Goal: Task Accomplishment & Management: Manage account settings

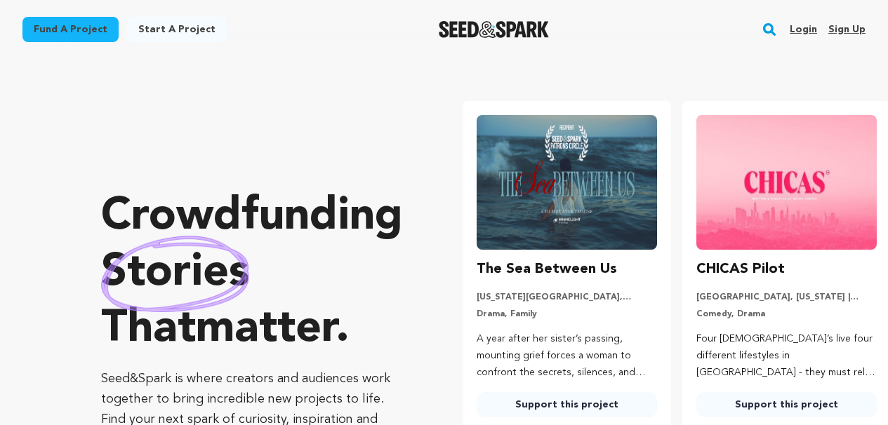
click at [807, 27] on link "Login" at bounding box center [803, 29] width 27 height 22
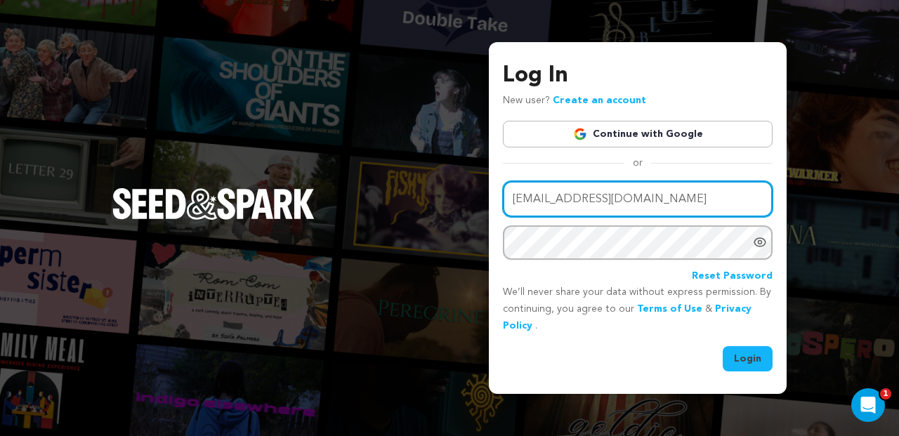
type input "onelastonefilm@gmail.com"
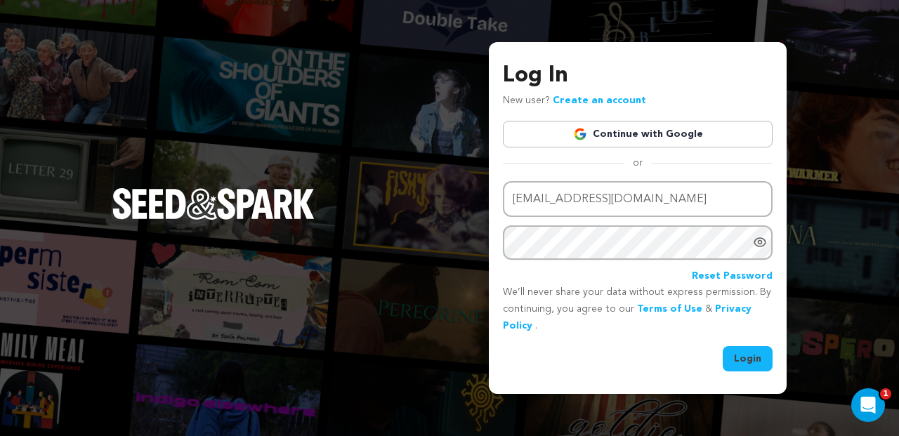
click at [747, 351] on button "Login" at bounding box center [747, 358] width 50 height 25
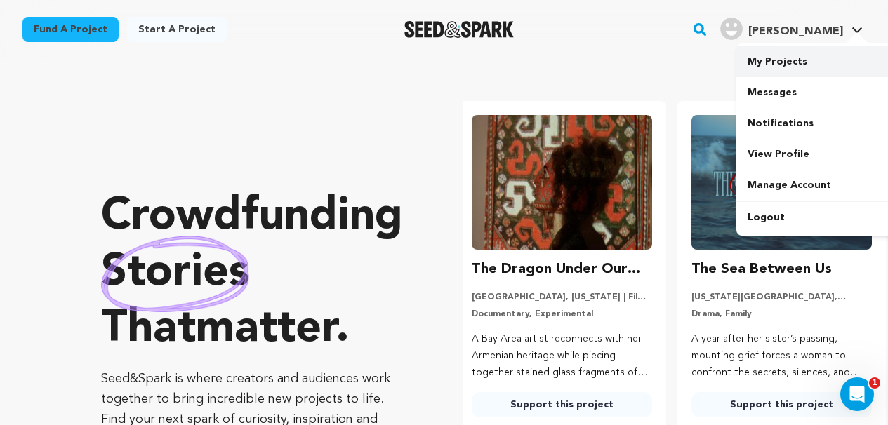
scroll to position [0, 231]
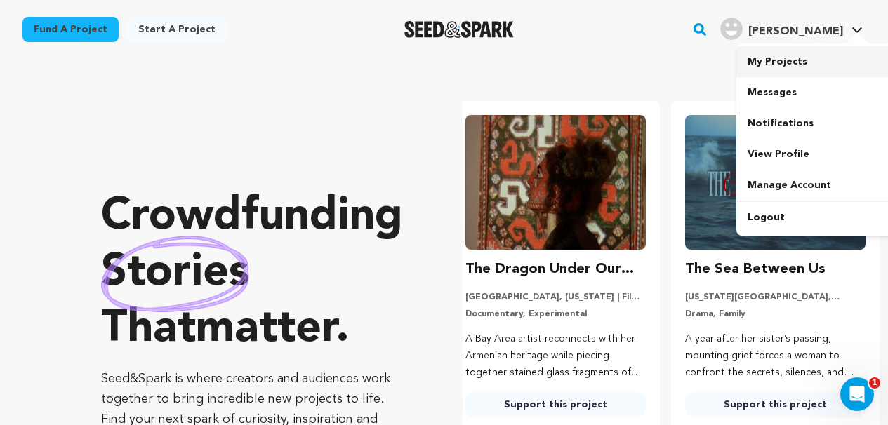
click at [786, 59] on link "My Projects" at bounding box center [815, 61] width 157 height 31
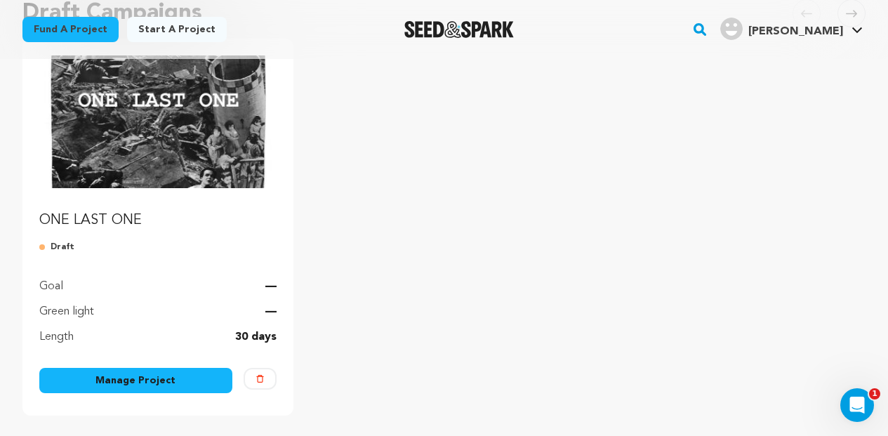
click at [149, 385] on link "Manage Project" at bounding box center [135, 380] width 193 height 25
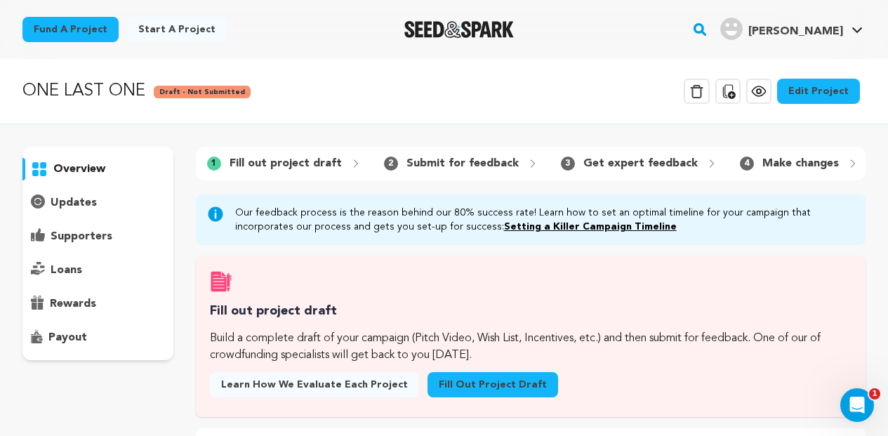
click at [817, 94] on link "Edit Project" at bounding box center [818, 91] width 83 height 25
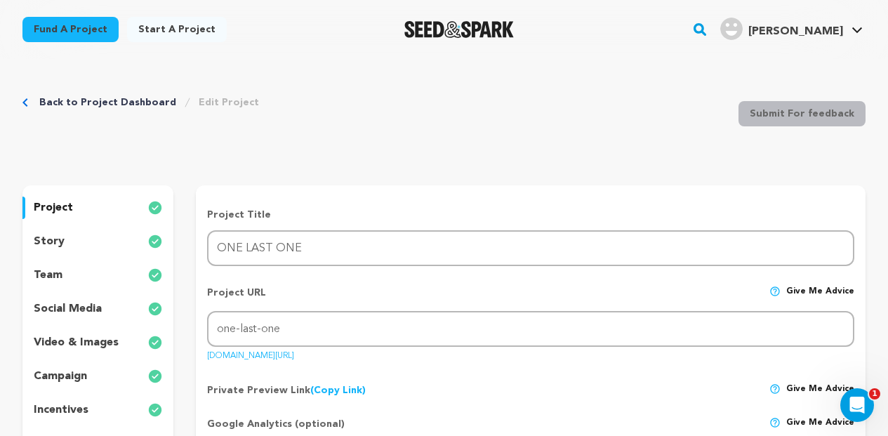
click at [75, 274] on div "team" at bounding box center [97, 275] width 151 height 22
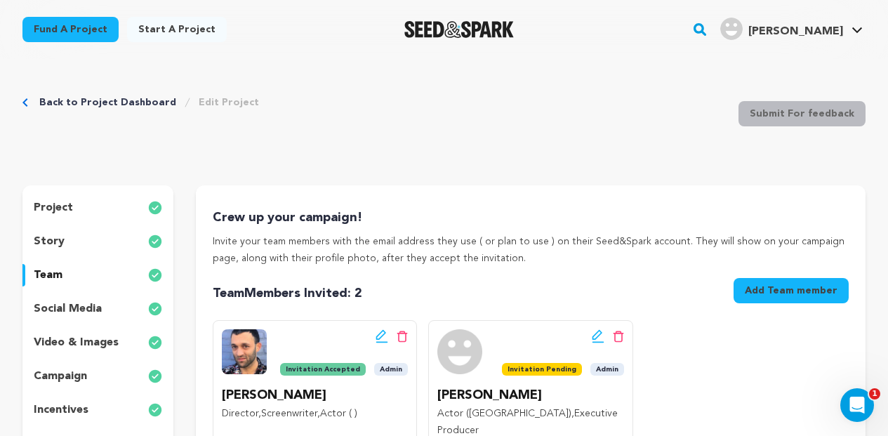
click at [73, 275] on div "team" at bounding box center [97, 275] width 151 height 22
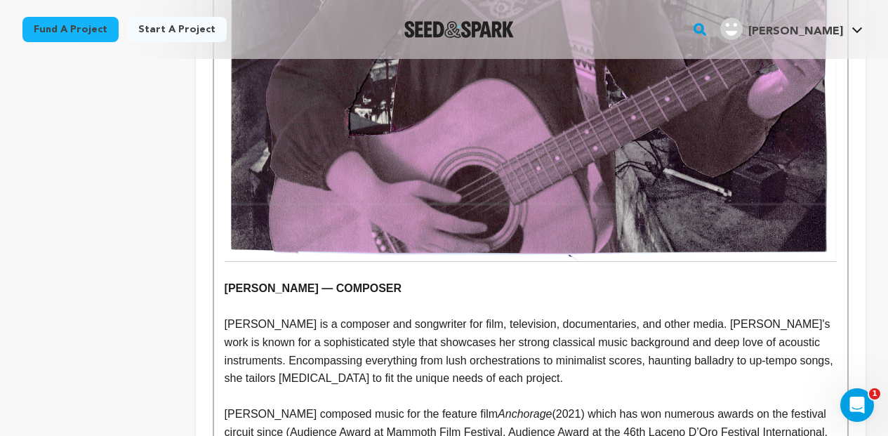
scroll to position [8055, 0]
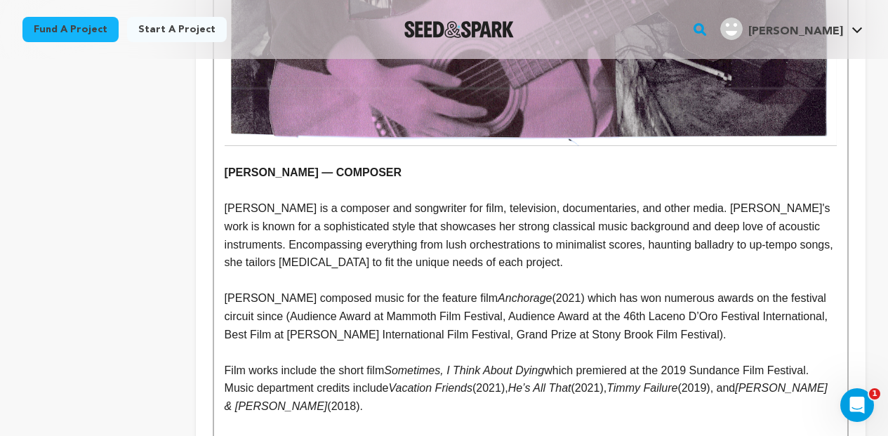
scroll to position [8194, 0]
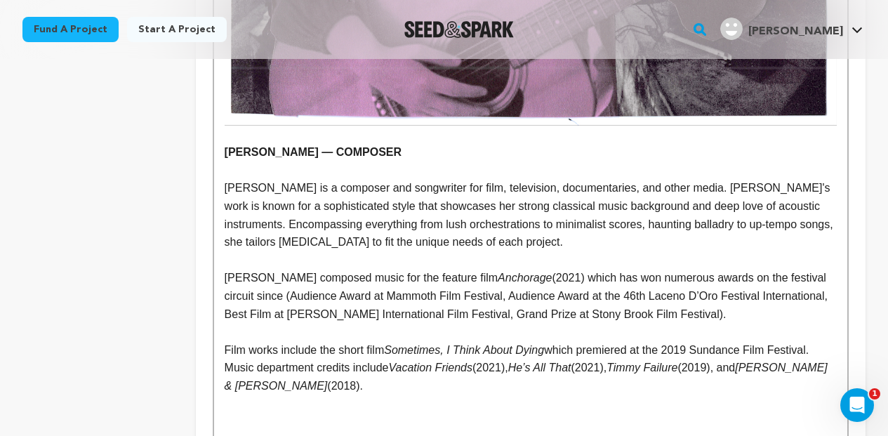
click at [225, 341] on p "Film works include the short film Sometimes, I Think About Dying which premiere…" at bounding box center [531, 368] width 612 height 54
copy p "(2018)."
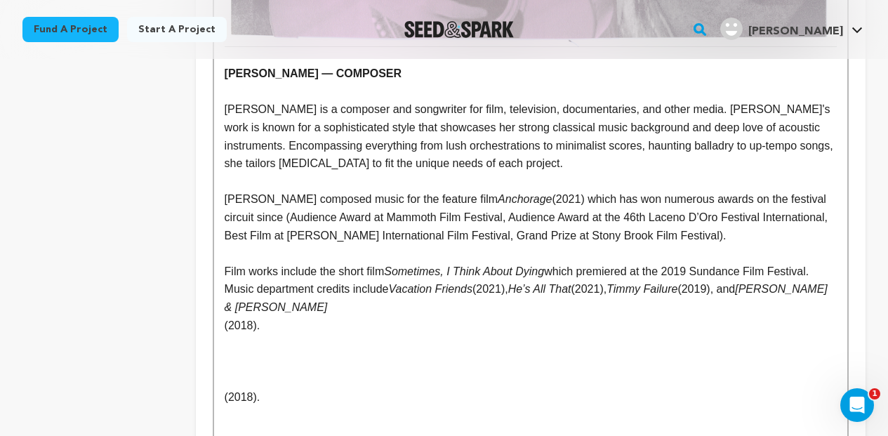
scroll to position [8267, 0]
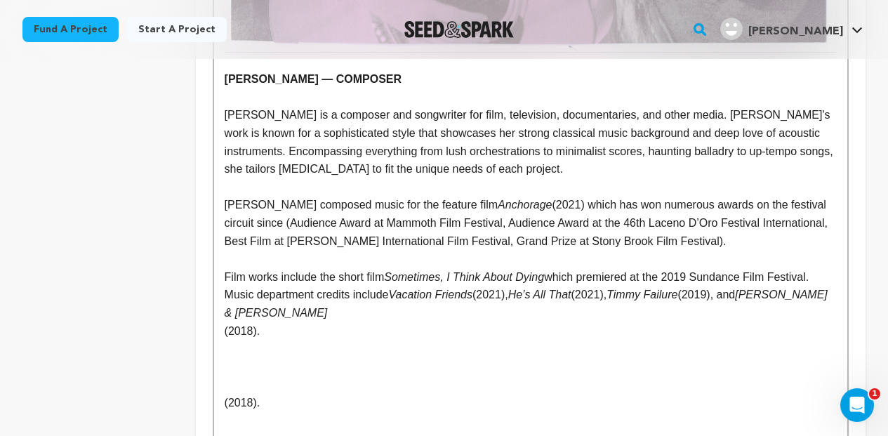
click at [225, 322] on p "(2018)." at bounding box center [531, 331] width 612 height 18
click at [258, 376] on p "(2018)." at bounding box center [531, 385] width 612 height 18
click at [262, 376] on p "(2018)." at bounding box center [531, 385] width 612 height 18
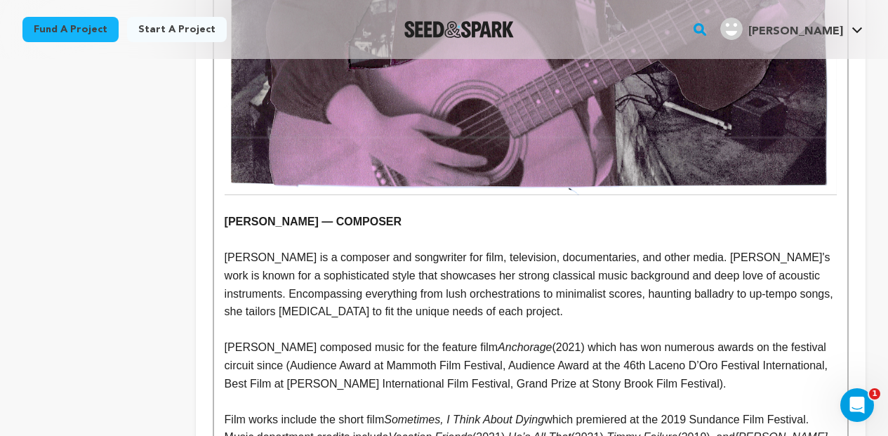
scroll to position [8101, 0]
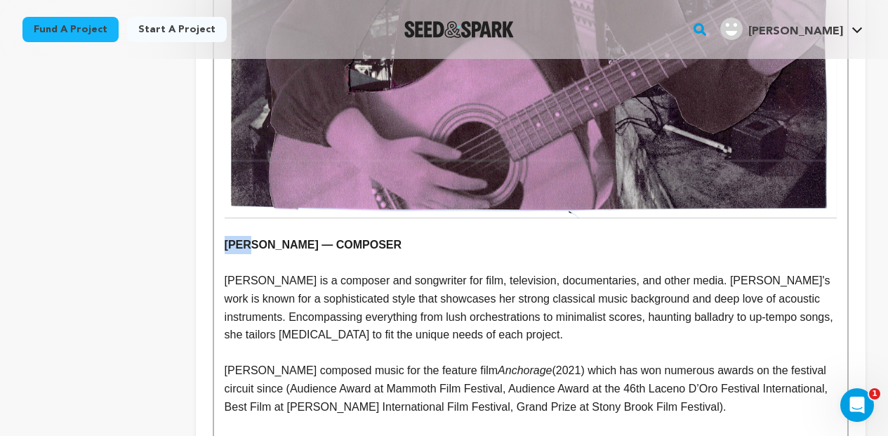
drag, startPoint x: 249, startPoint y: 85, endPoint x: 225, endPoint y: 86, distance: 23.9
click at [225, 239] on strong "[PERSON_NAME] — COMPOSER" at bounding box center [313, 245] width 177 height 12
copy strong "Sava"
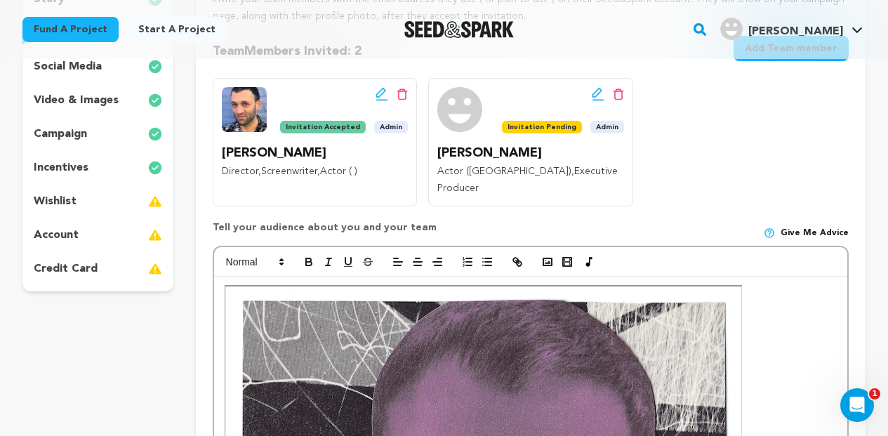
scroll to position [235, 0]
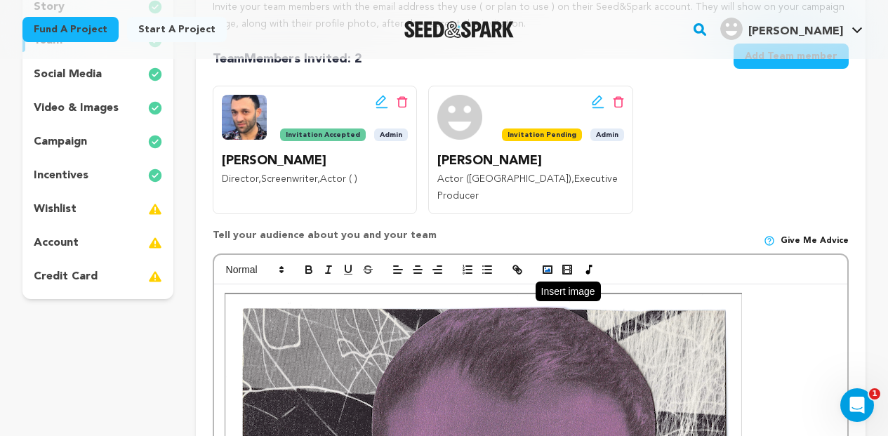
click at [548, 266] on rect "button" at bounding box center [547, 269] width 8 height 7
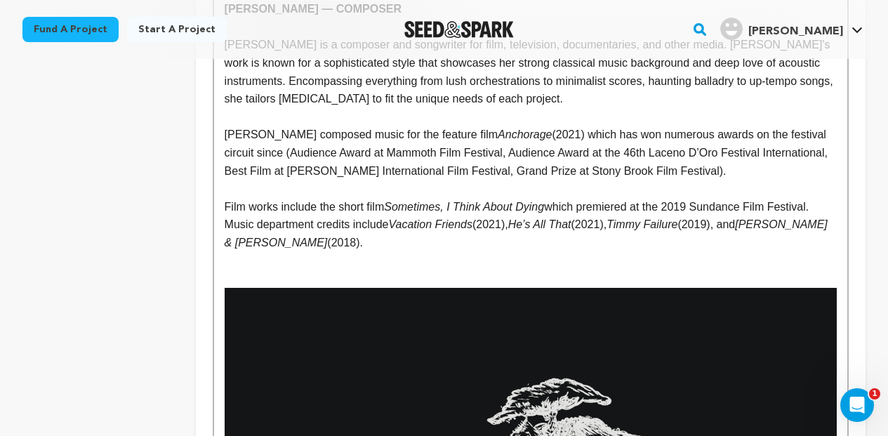
scroll to position [8336, 0]
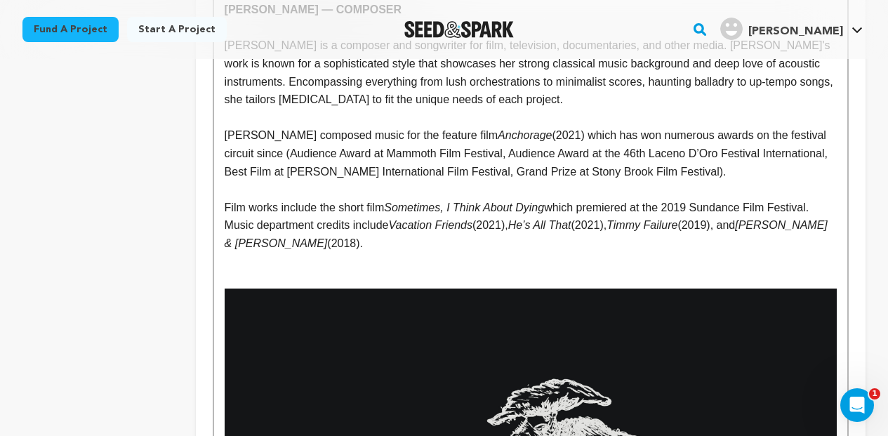
click at [314, 253] on p at bounding box center [531, 262] width 612 height 18
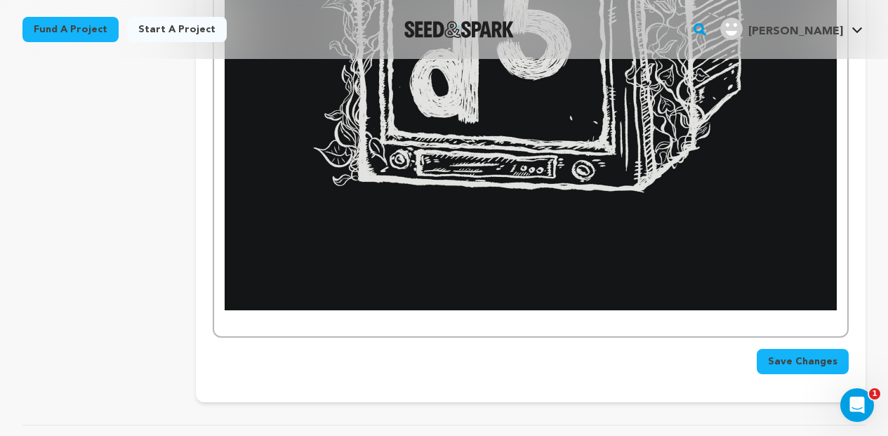
scroll to position [8946, 0]
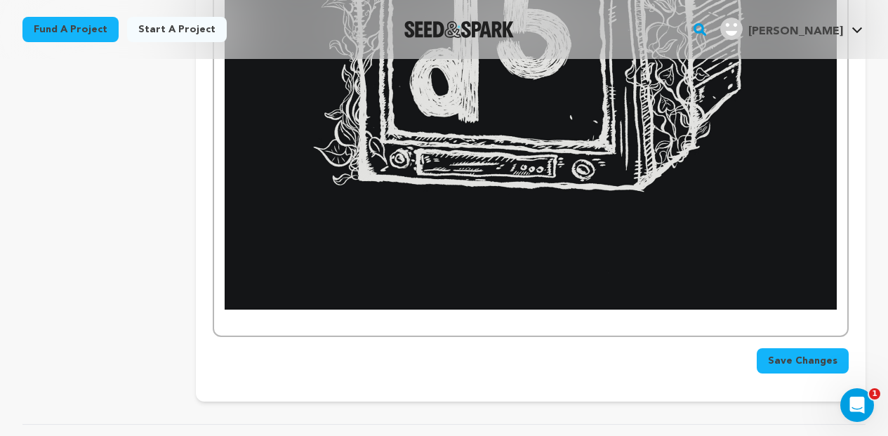
click at [333, 310] on p at bounding box center [531, 319] width 612 height 18
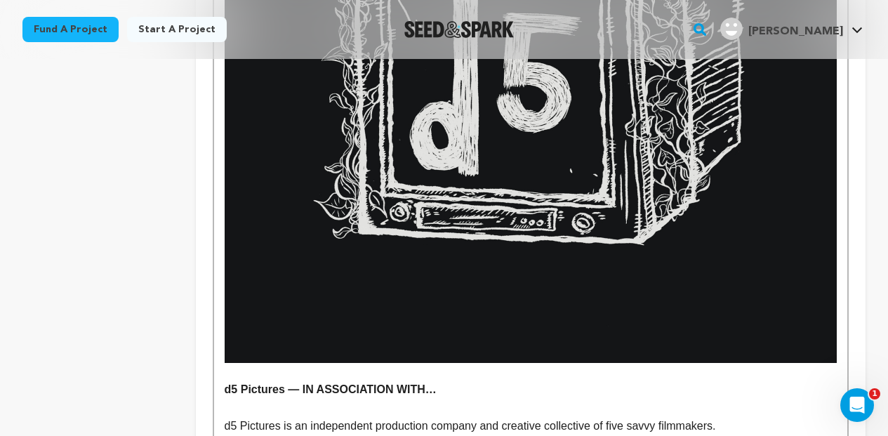
scroll to position [8891, 0]
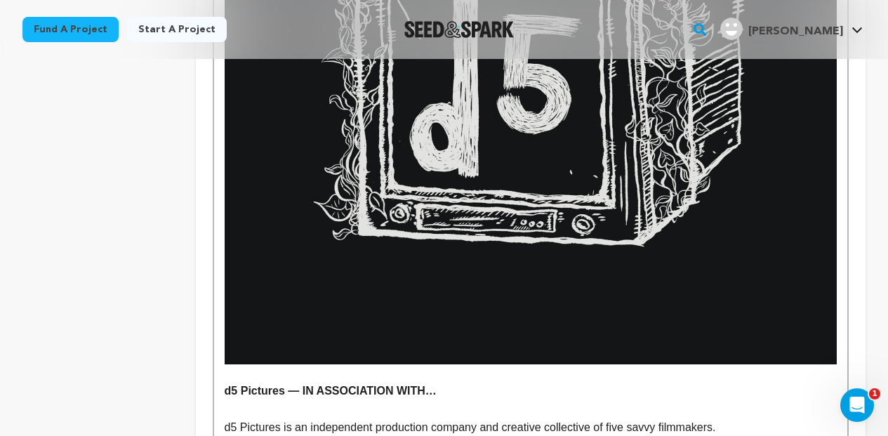
click at [237, 364] on p at bounding box center [531, 373] width 612 height 18
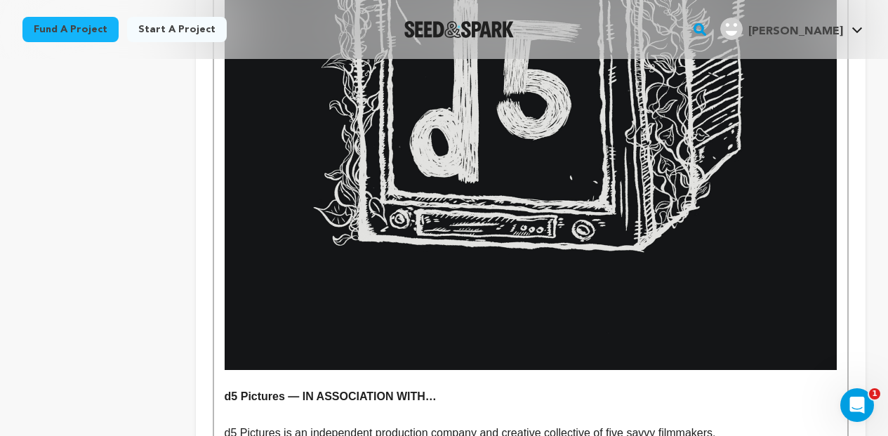
scroll to position [8900, 0]
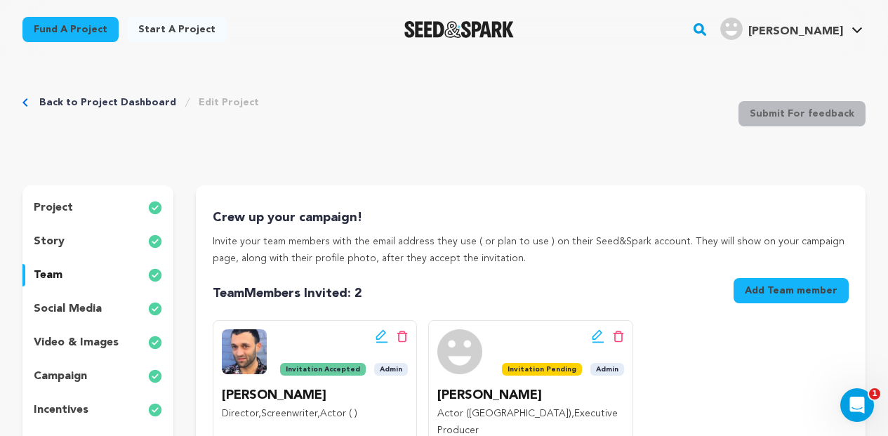
scroll to position [0, 0]
click at [67, 209] on p "project" at bounding box center [53, 207] width 39 height 17
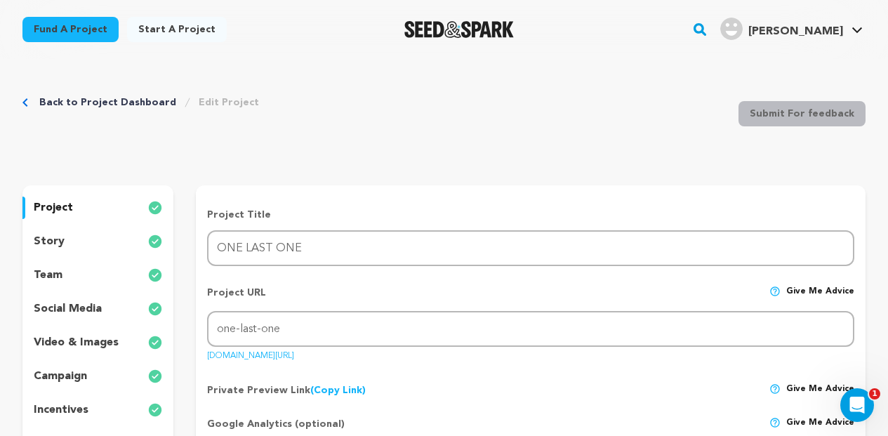
click at [131, 99] on link "Back to Project Dashboard" at bounding box center [107, 102] width 137 height 14
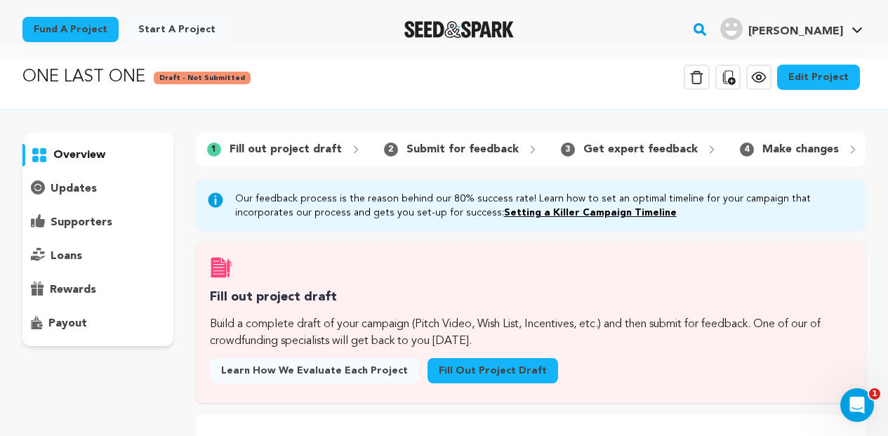
click at [765, 76] on icon at bounding box center [758, 77] width 13 height 10
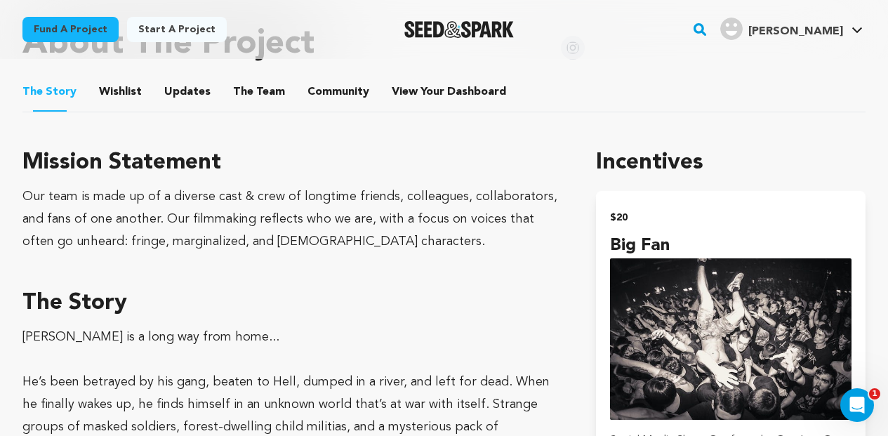
scroll to position [656, 0]
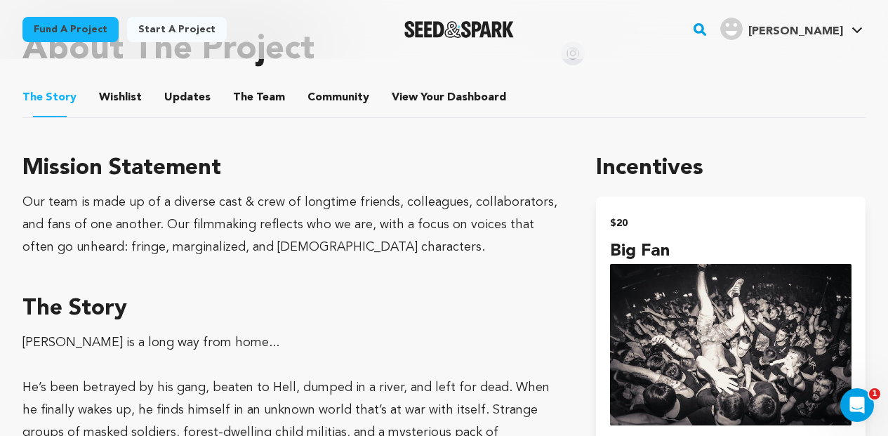
click at [265, 96] on button "The Team" at bounding box center [259, 101] width 34 height 34
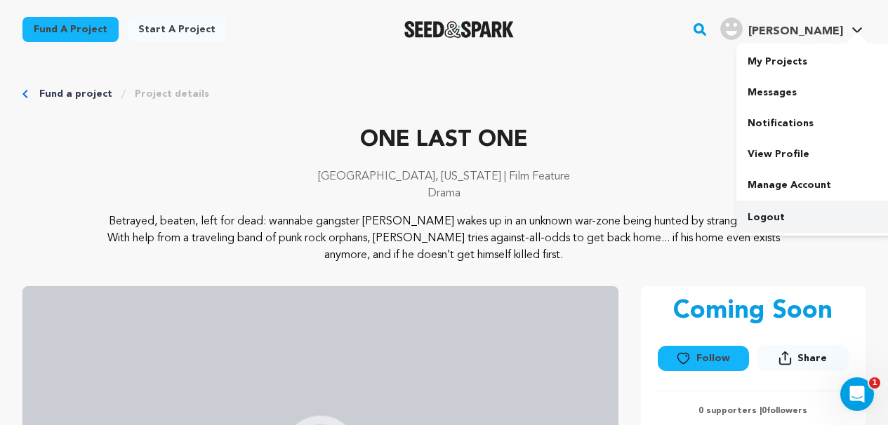
click at [780, 218] on link "Logout" at bounding box center [815, 217] width 157 height 31
